Goal: Information Seeking & Learning: Learn about a topic

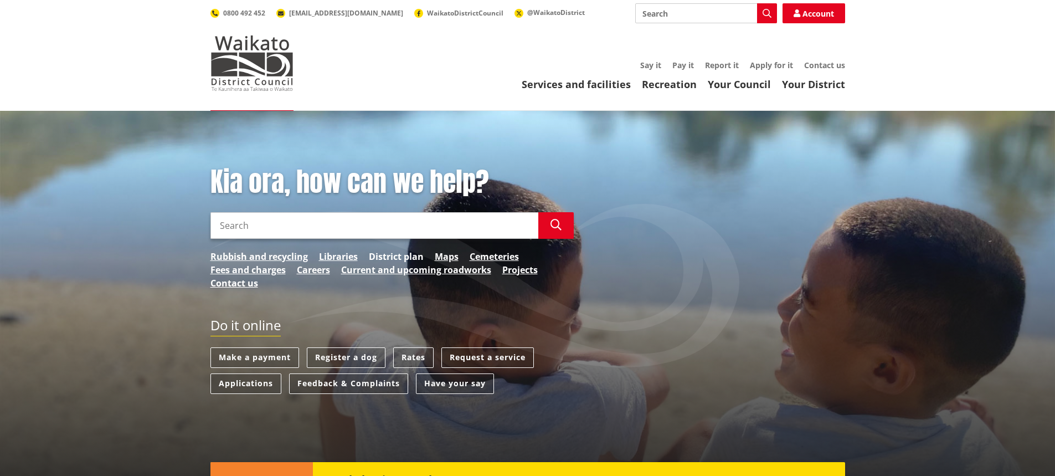
click at [405, 257] on link "District plan" at bounding box center [396, 256] width 55 height 13
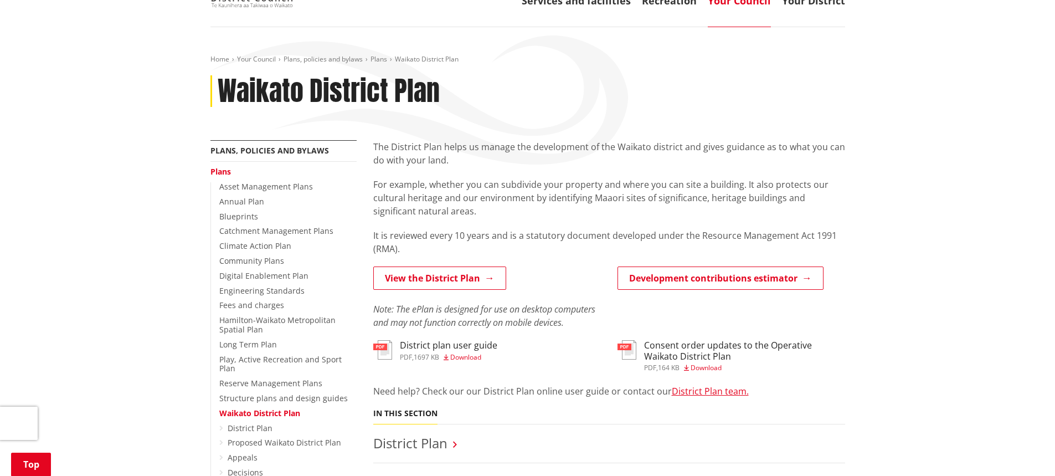
scroll to position [166, 0]
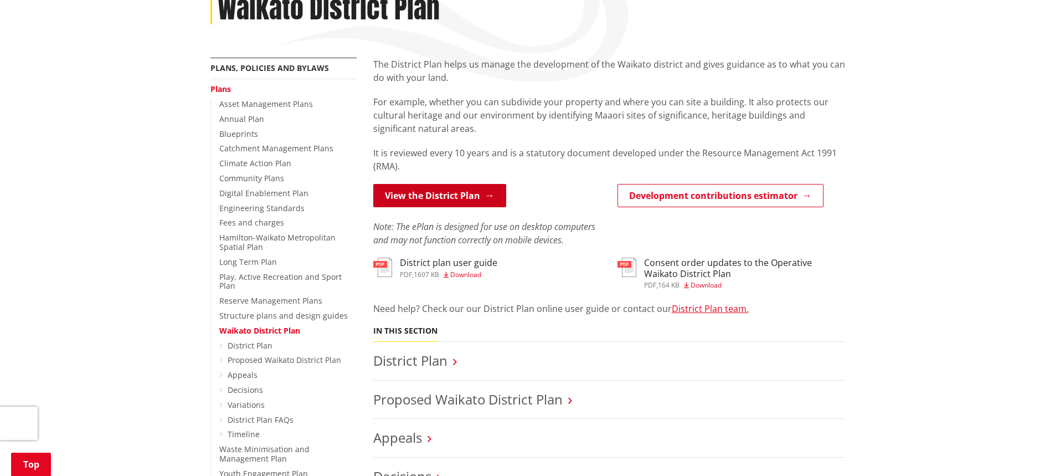
click at [421, 194] on link "View the District Plan" at bounding box center [439, 195] width 133 height 23
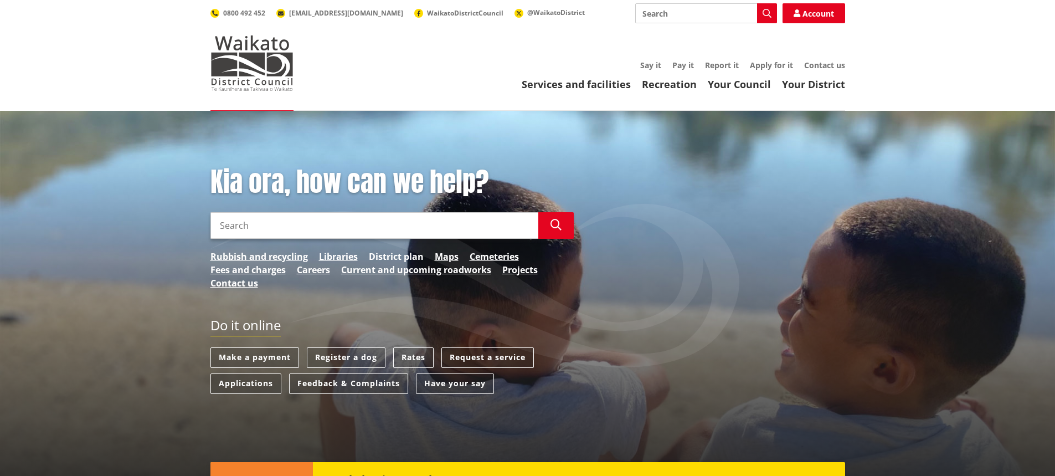
click at [410, 255] on link "District plan" at bounding box center [396, 256] width 55 height 13
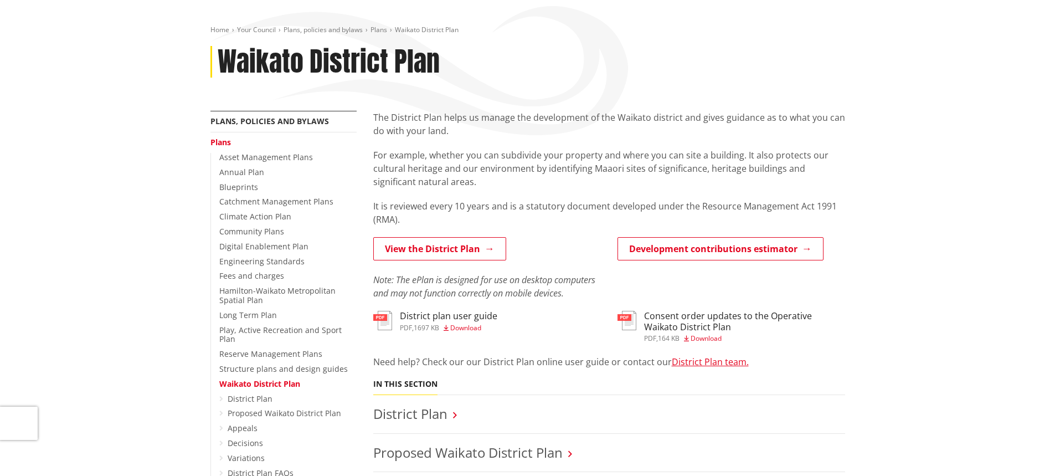
scroll to position [277, 0]
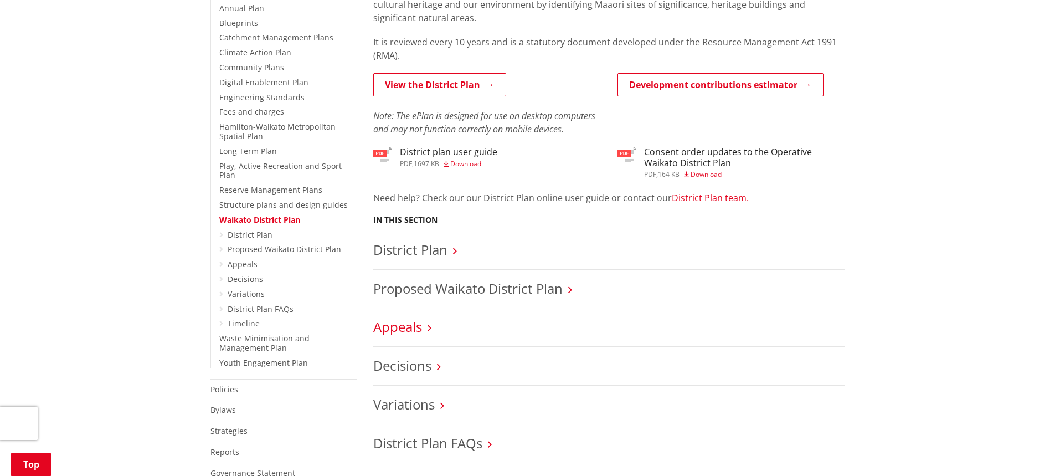
click at [414, 324] on link "Appeals" at bounding box center [397, 326] width 49 height 18
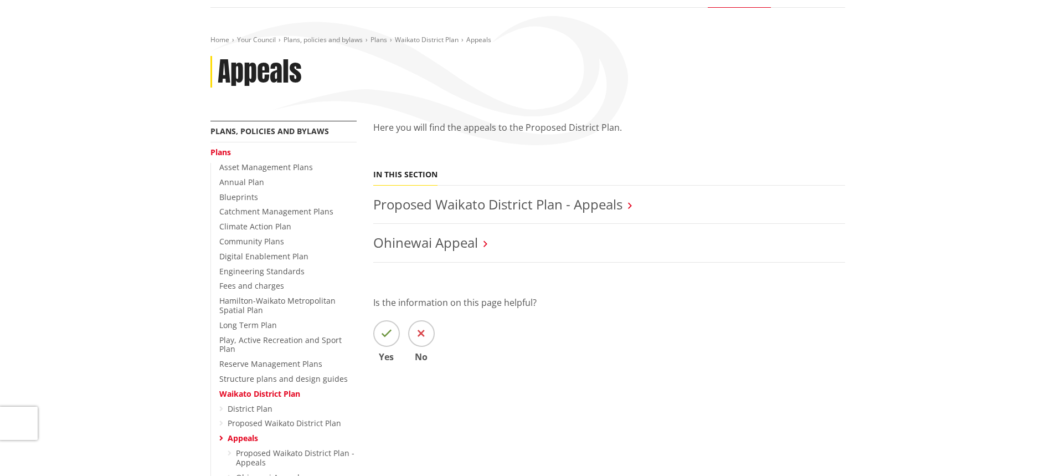
scroll to position [111, 0]
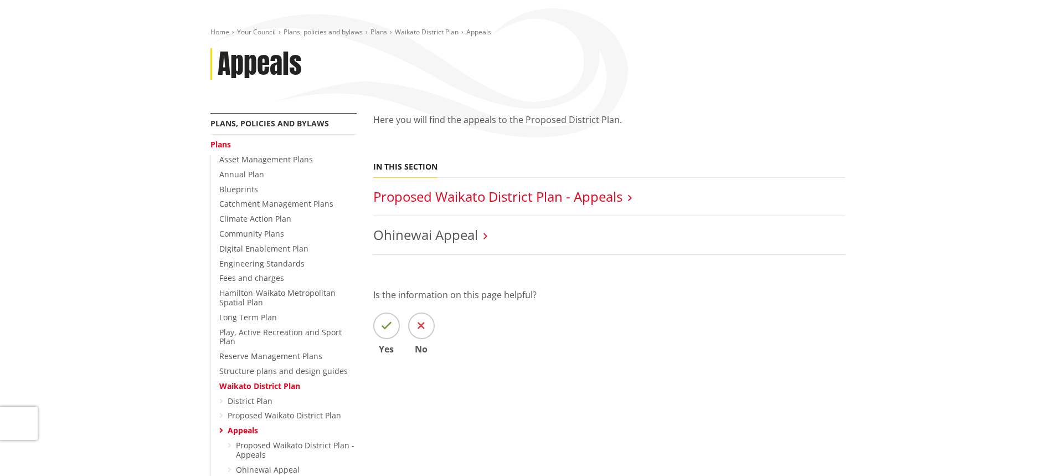
click at [523, 196] on link "Proposed Waikato District Plan - Appeals" at bounding box center [497, 196] width 249 height 18
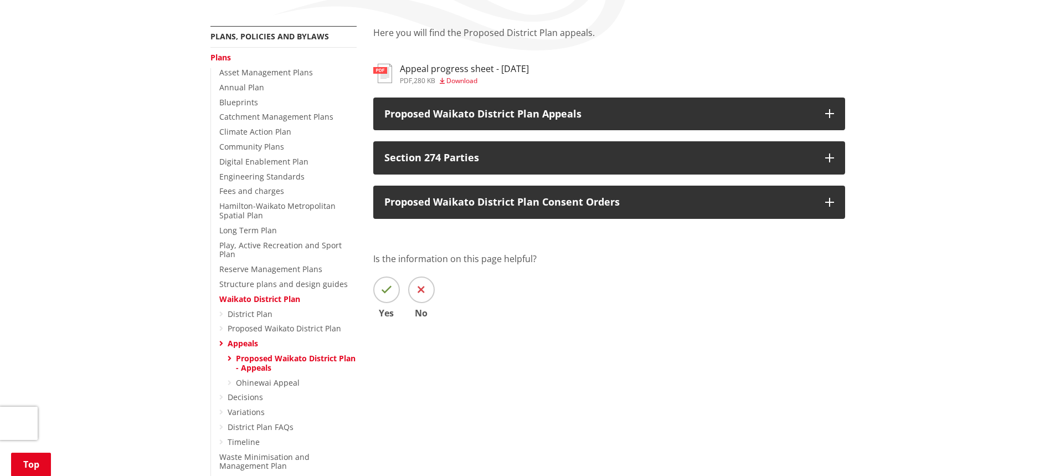
scroll to position [221, 0]
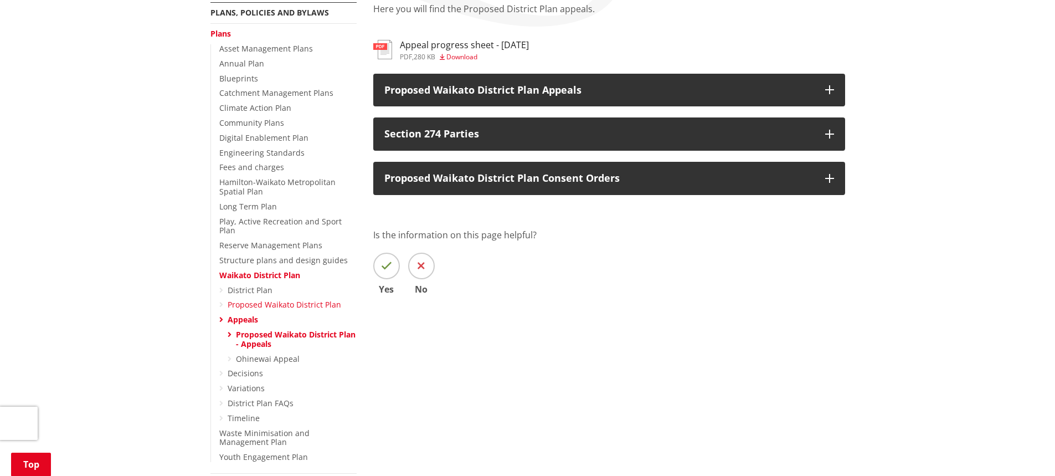
click at [267, 299] on link "Proposed Waikato District Plan" at bounding box center [284, 304] width 113 height 11
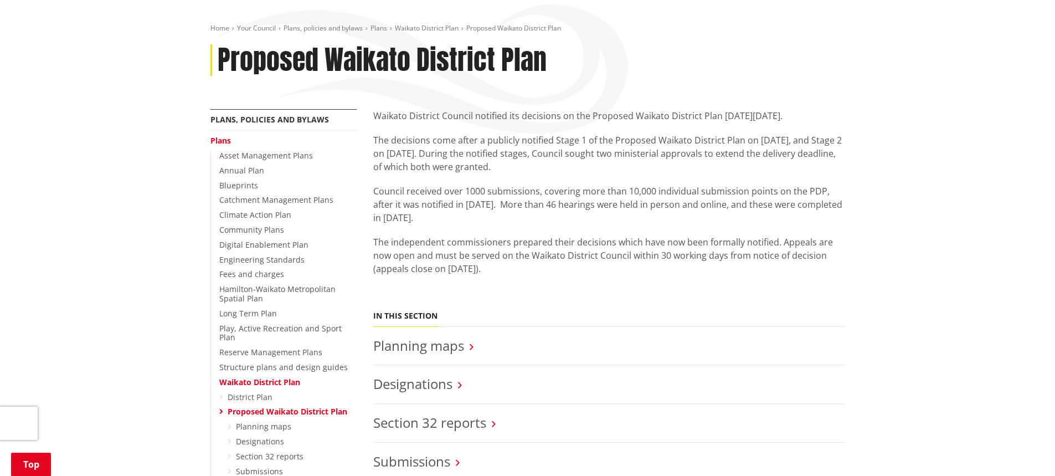
scroll to position [277, 0]
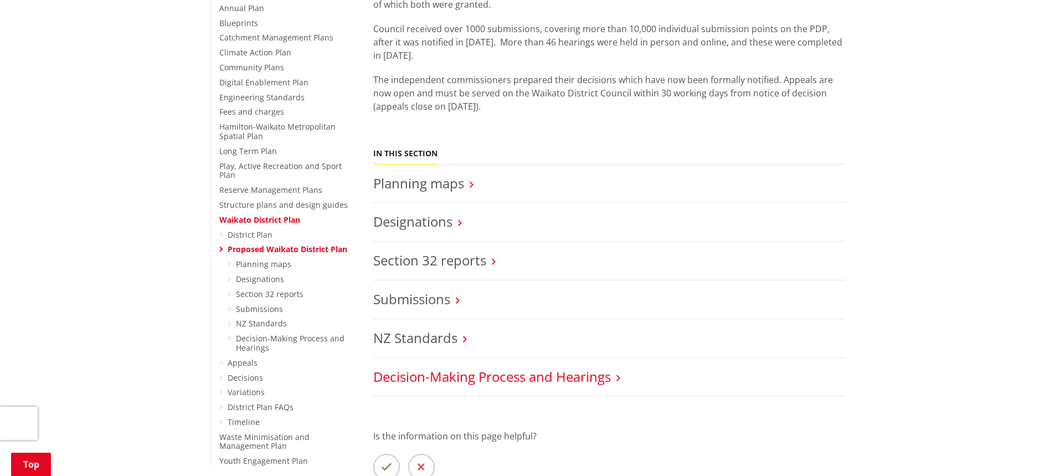
click at [455, 382] on link "Decision-Making Process and Hearings" at bounding box center [491, 376] width 237 height 18
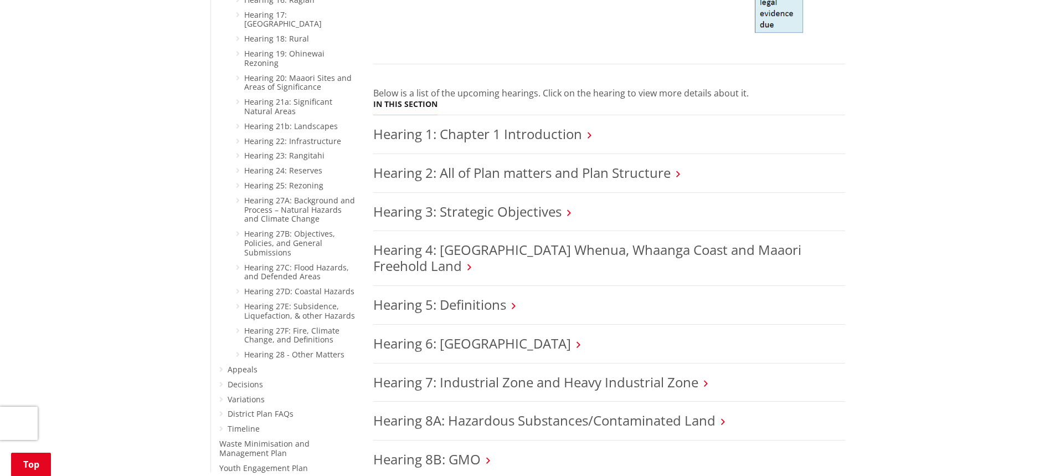
scroll to position [996, 0]
click at [530, 164] on link "Hearing 2: All of Plan matters and Plan Structure" at bounding box center [521, 173] width 297 height 18
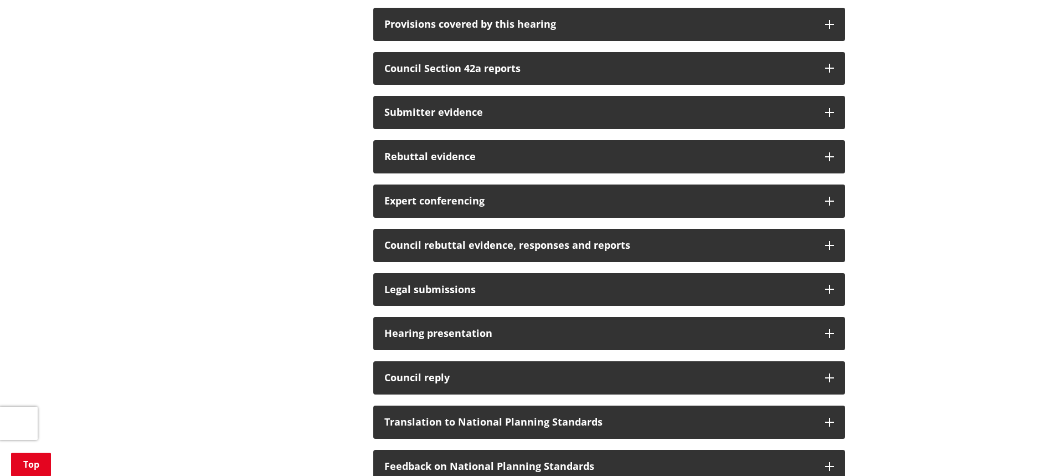
scroll to position [332, 0]
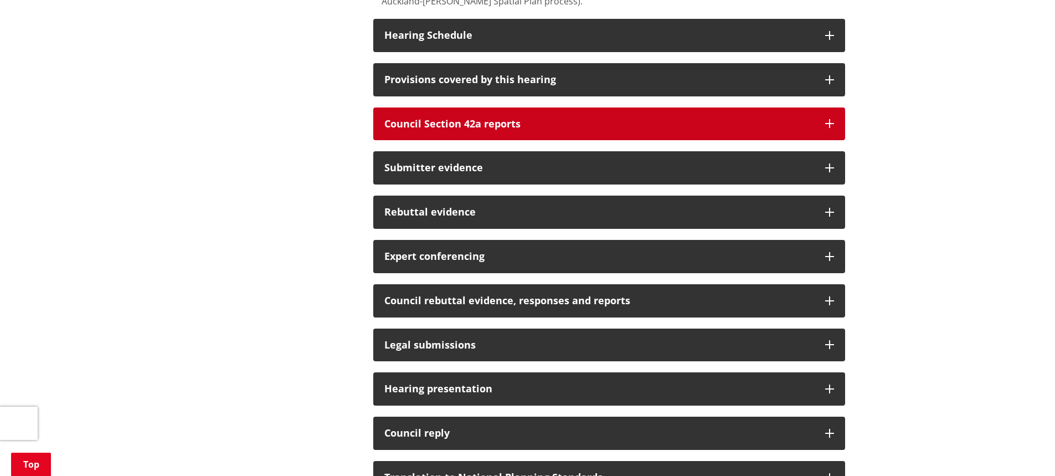
click at [522, 136] on button "Council Section 42a reports" at bounding box center [609, 123] width 472 height 33
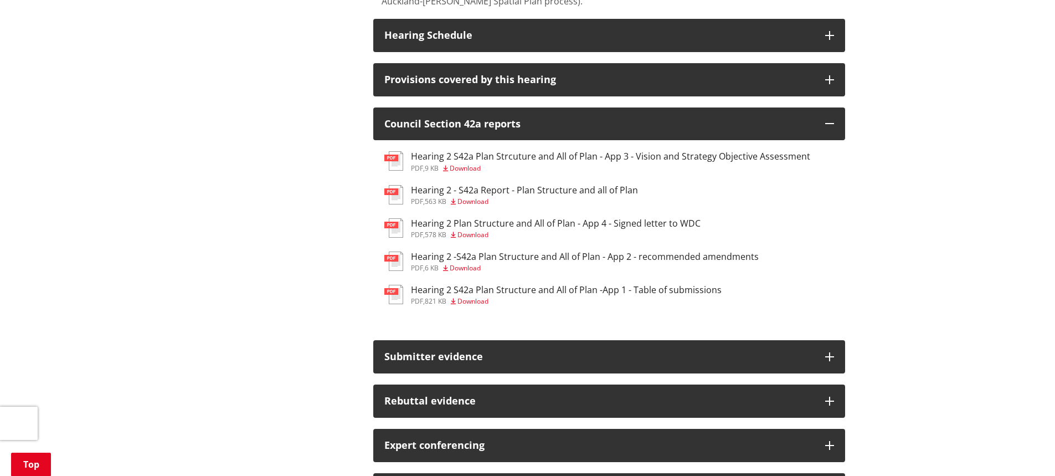
click at [495, 191] on h3 "Hearing 2 - S42a Report - Plan Structure and all of Plan" at bounding box center [524, 190] width 227 height 11
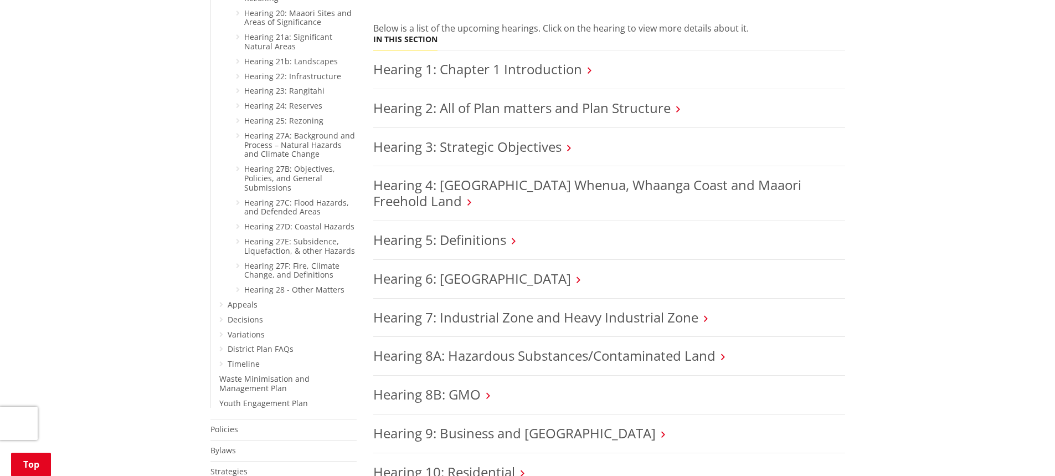
scroll to position [1163, 0]
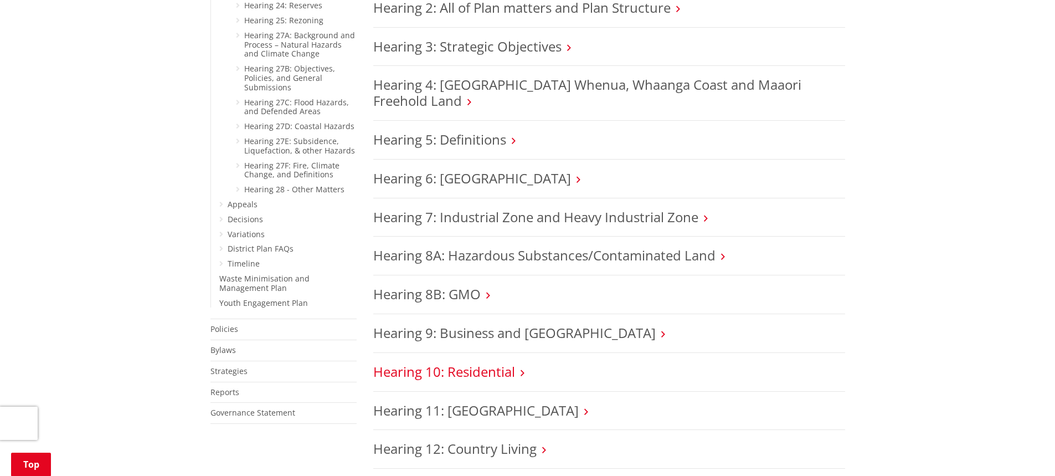
click at [478, 362] on link "Hearing 10: Residential" at bounding box center [444, 371] width 142 height 18
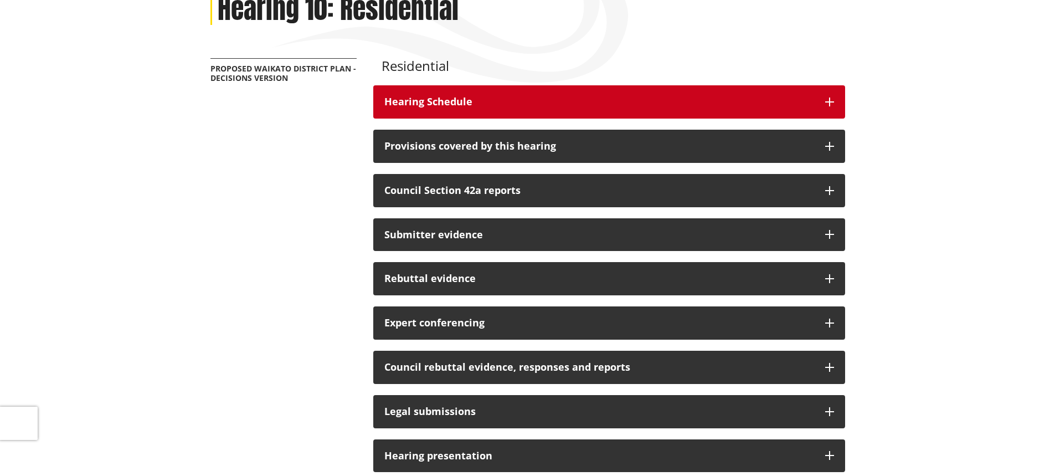
scroll to position [166, 0]
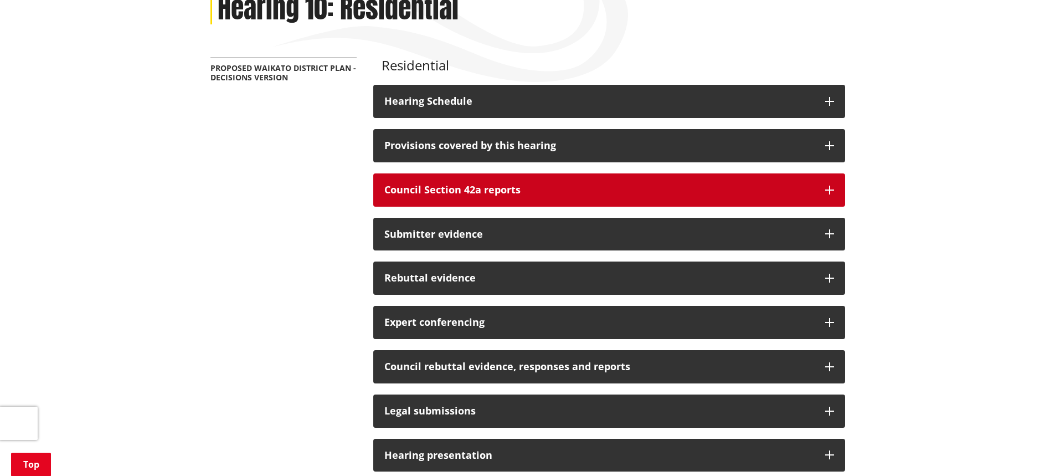
click at [483, 181] on button "Council Section 42a reports" at bounding box center [609, 189] width 472 height 33
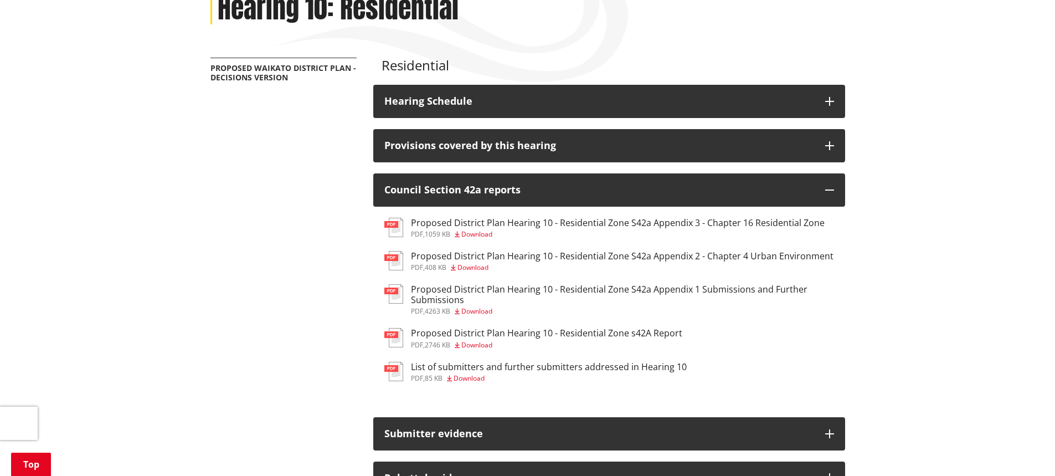
click at [598, 333] on h3 "Proposed District Plan Hearing 10 - Residential Zone s42A Report" at bounding box center [546, 333] width 271 height 11
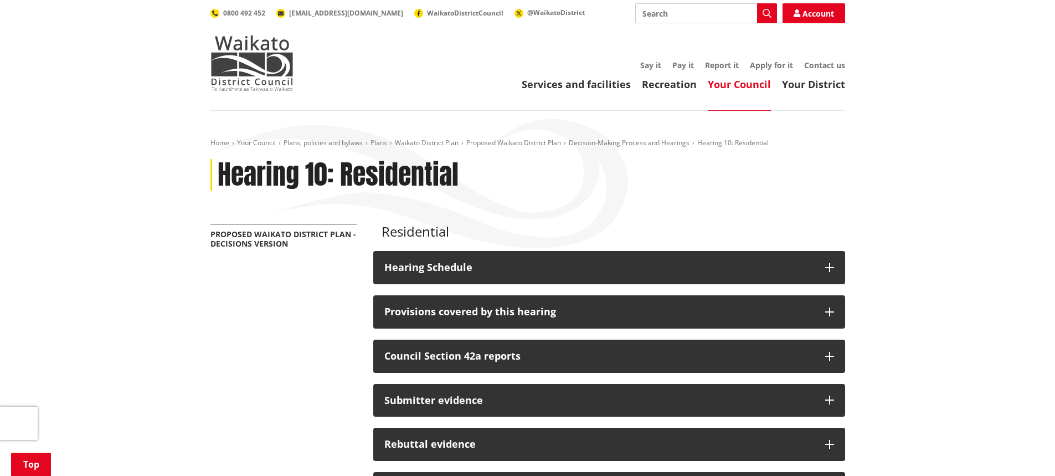
scroll to position [166, 0]
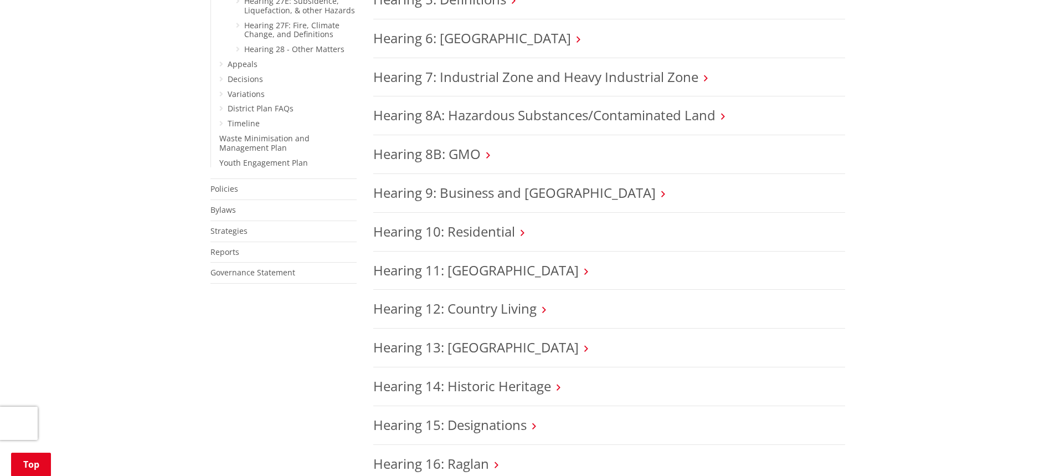
scroll to position [1273, 0]
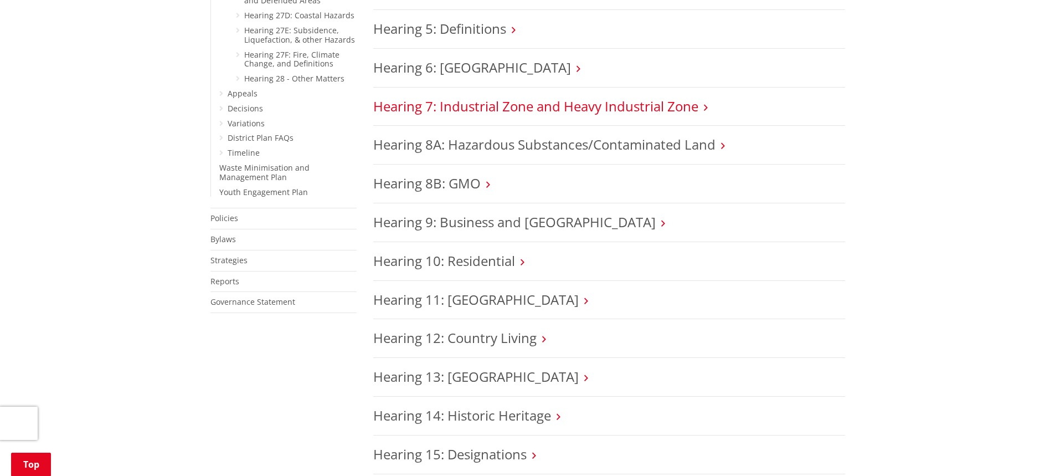
click at [523, 97] on link "Hearing 7: Industrial Zone and Heavy Industrial Zone" at bounding box center [535, 106] width 325 height 18
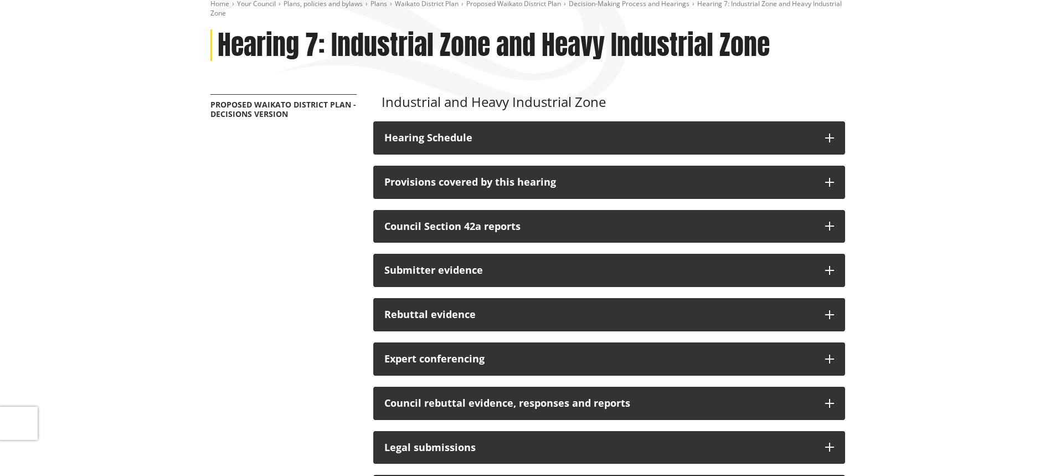
scroll to position [166, 0]
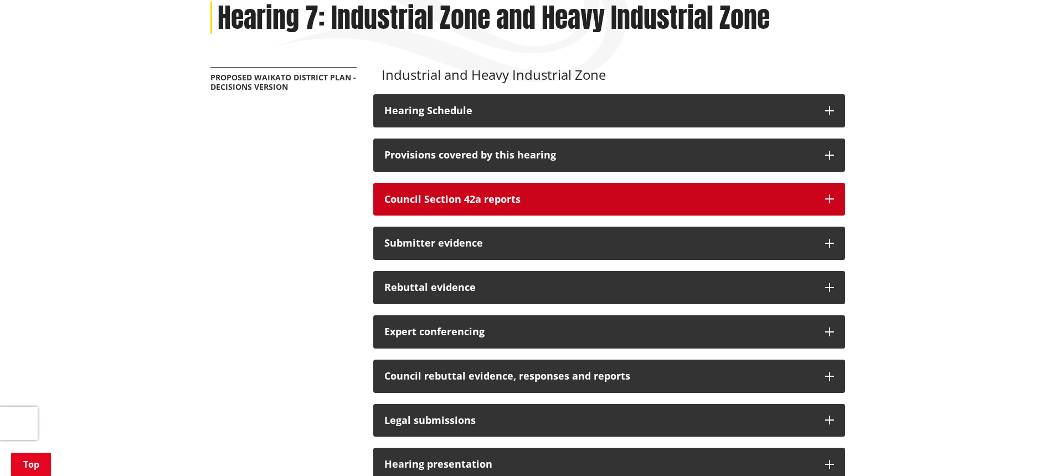
click at [464, 197] on h3 "Council Section 42a reports" at bounding box center [599, 199] width 430 height 11
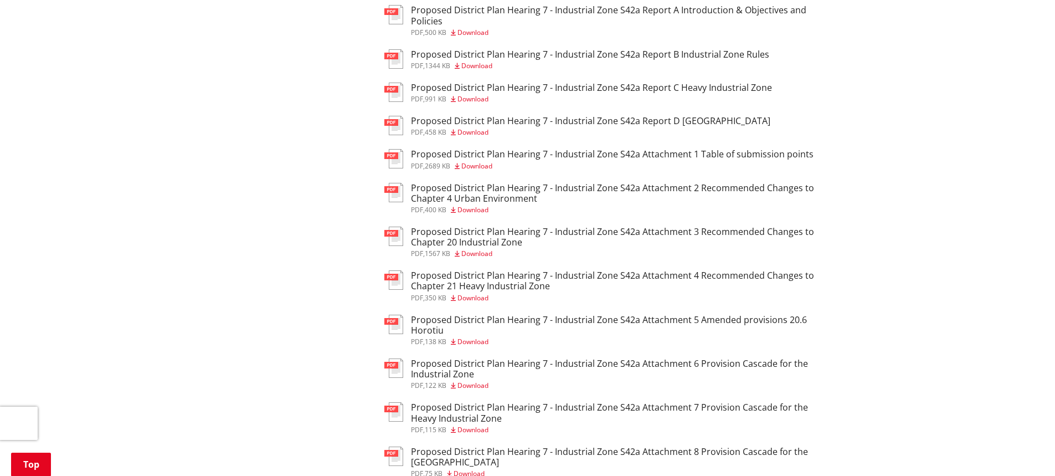
scroll to position [332, 0]
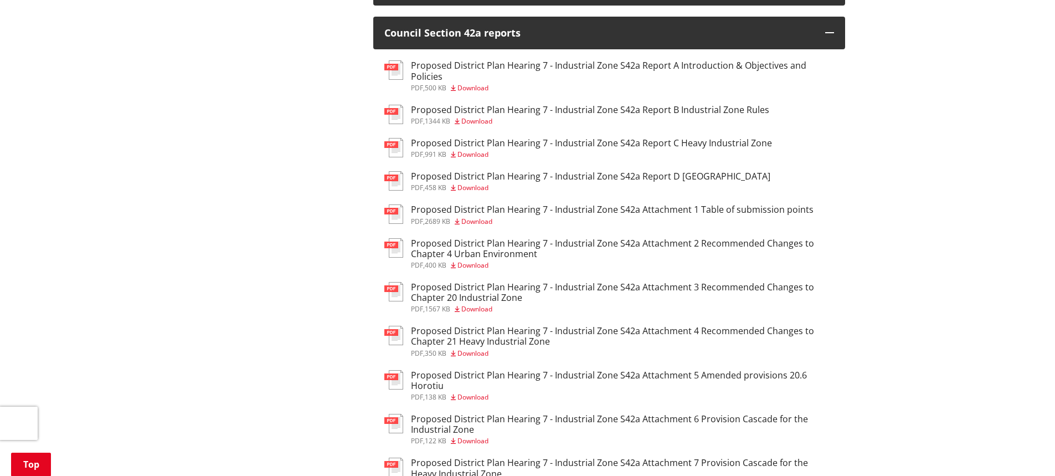
click at [606, 65] on h3 "Proposed District Plan Hearing 7 - Industrial Zone S42a Report A Introduction &…" at bounding box center [622, 70] width 423 height 21
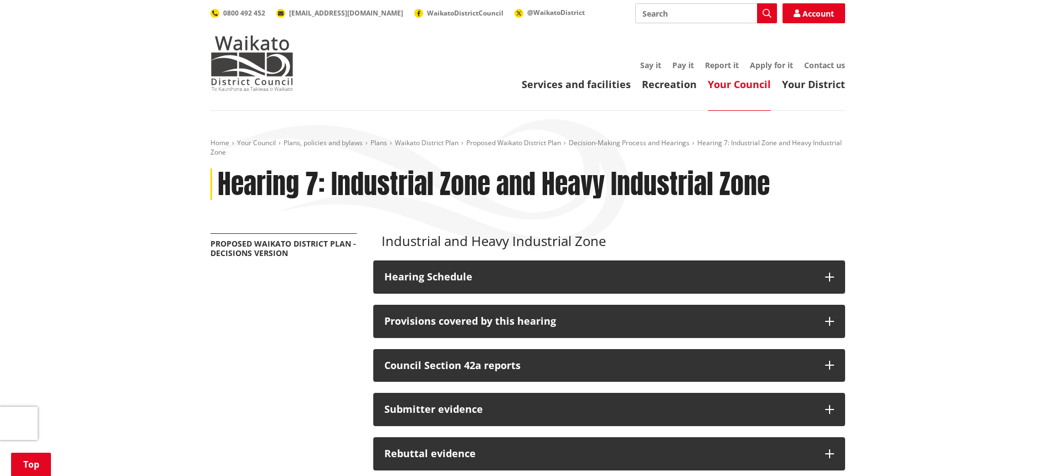
scroll to position [332, 0]
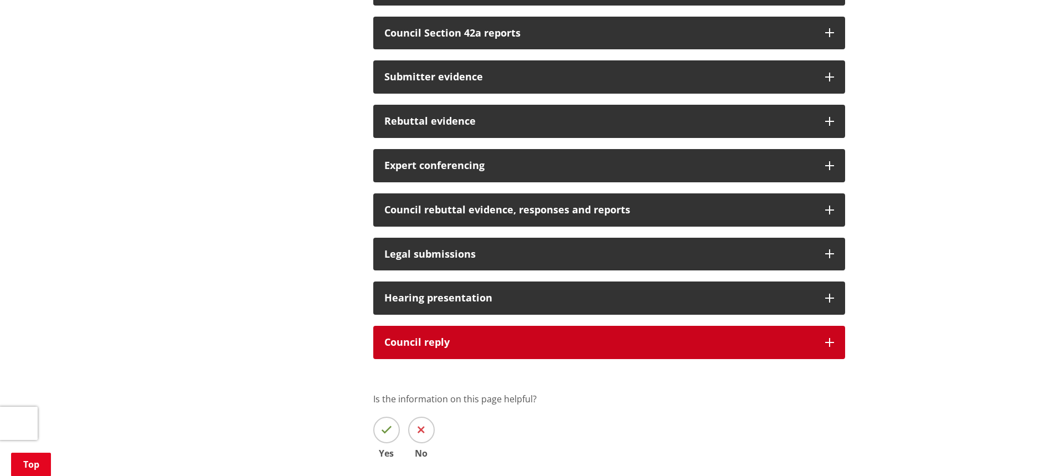
click at [431, 341] on div "Council reply" at bounding box center [599, 342] width 430 height 11
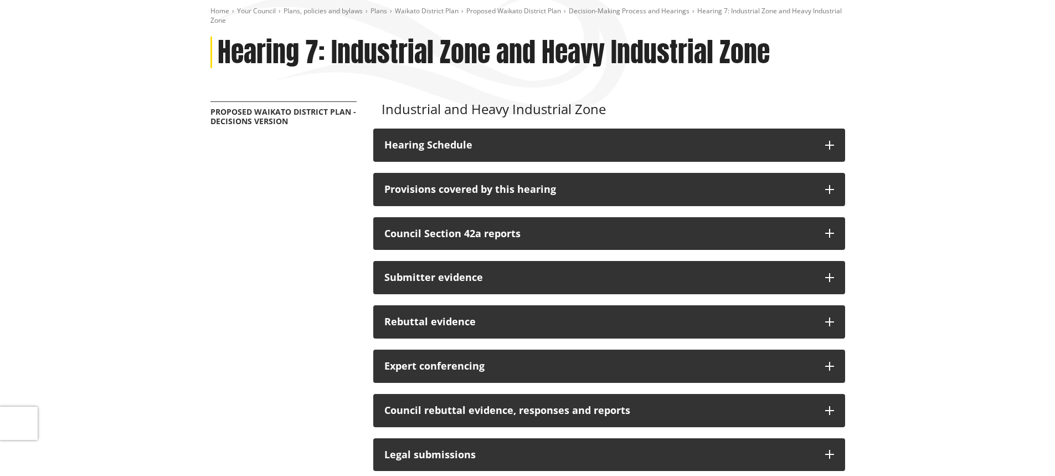
scroll to position [55, 0]
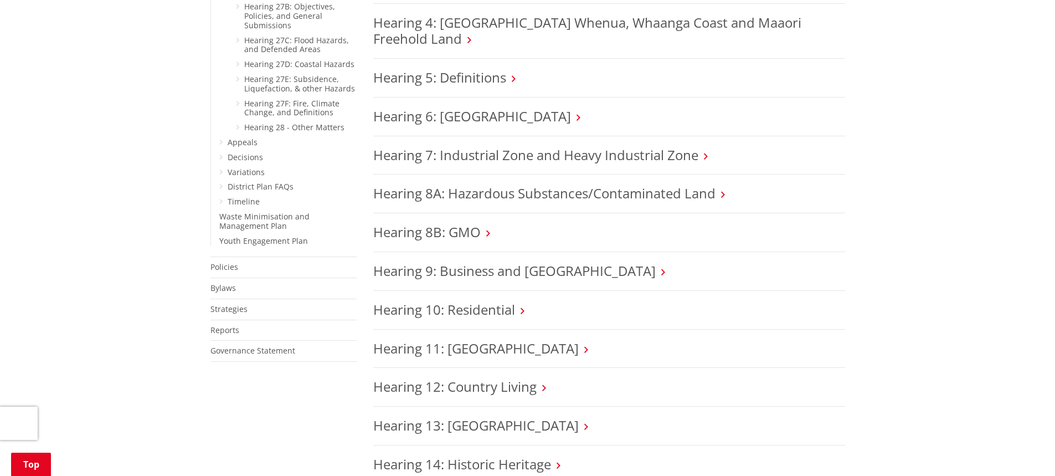
scroll to position [1163, 0]
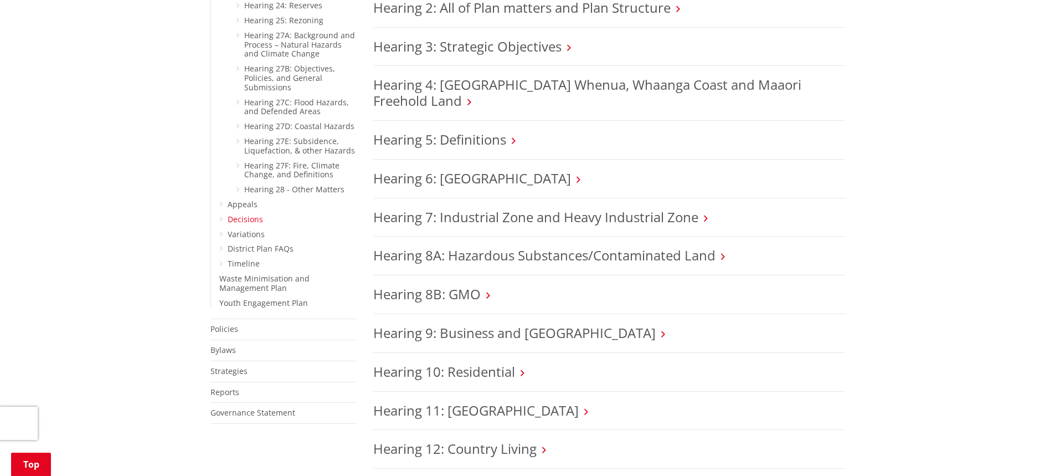
click at [258, 214] on link "Decisions" at bounding box center [245, 219] width 35 height 11
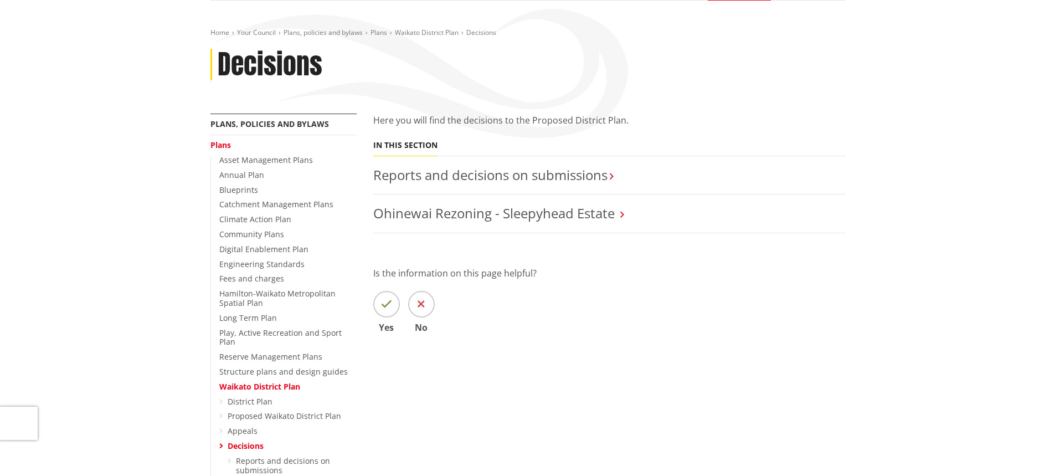
scroll to position [111, 0]
click at [530, 174] on link "Reports and decisions on submissions​" at bounding box center [490, 174] width 234 height 18
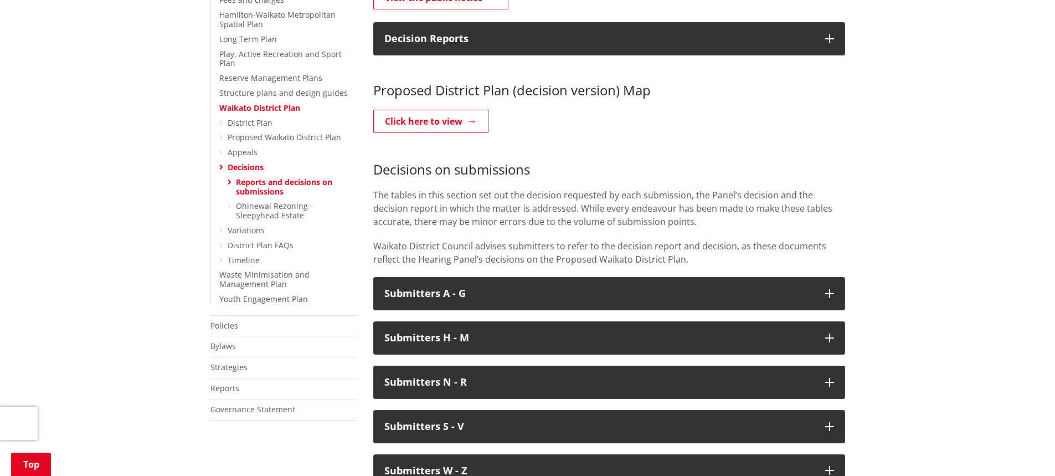
scroll to position [443, 0]
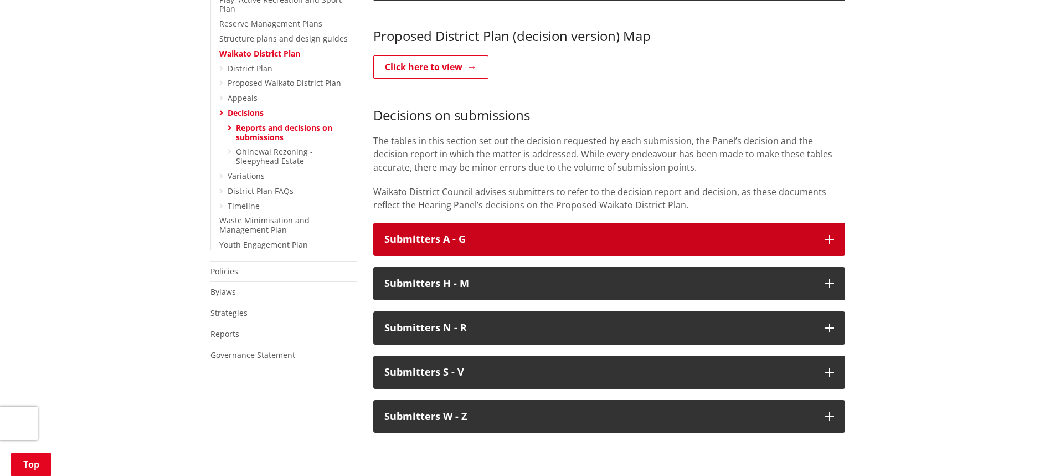
click at [534, 223] on button "Submitters A - G" at bounding box center [609, 239] width 472 height 33
